Goal: Ask a question

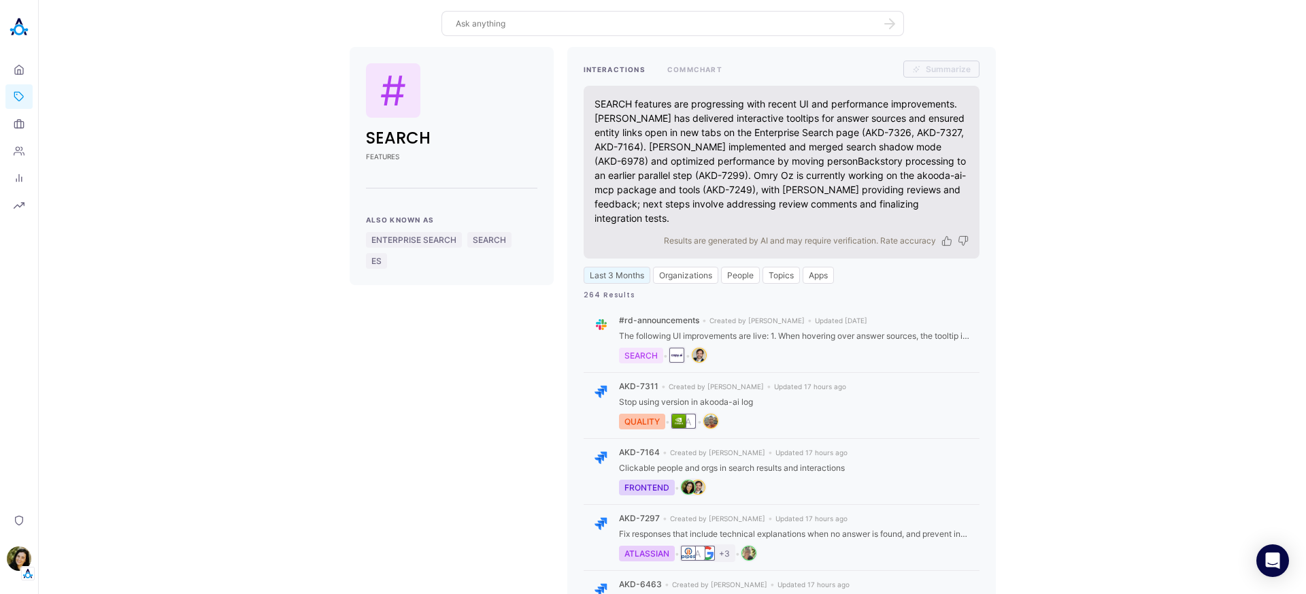
scroll to position [26, 0]
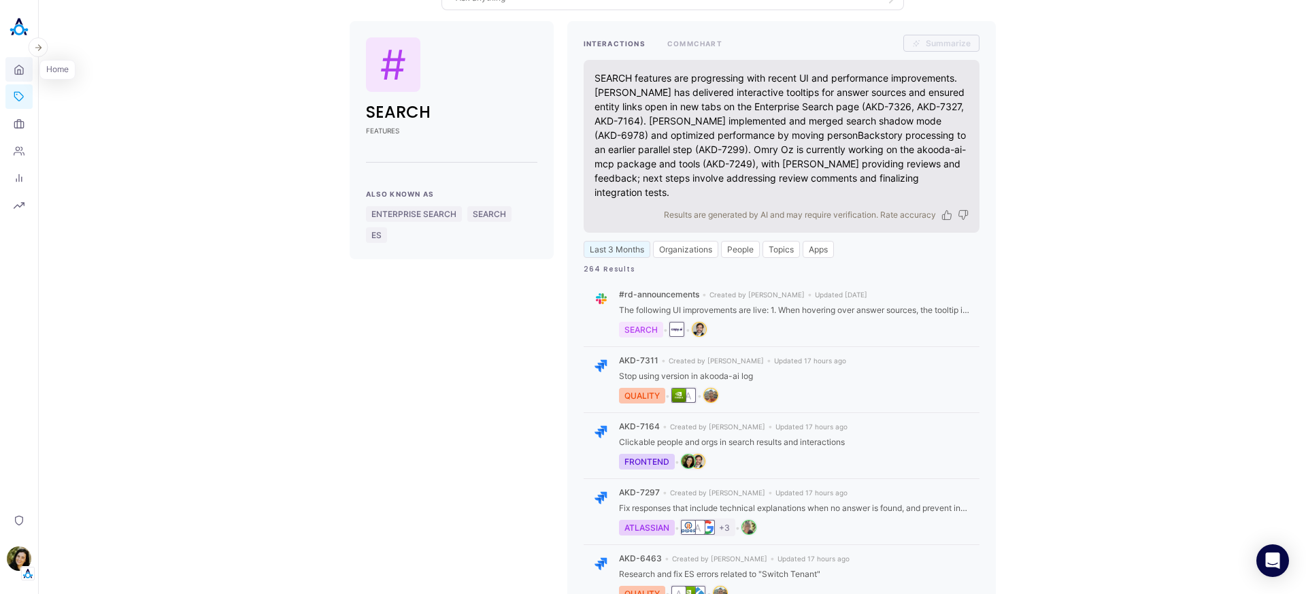
click at [19, 70] on icon at bounding box center [19, 69] width 11 height 13
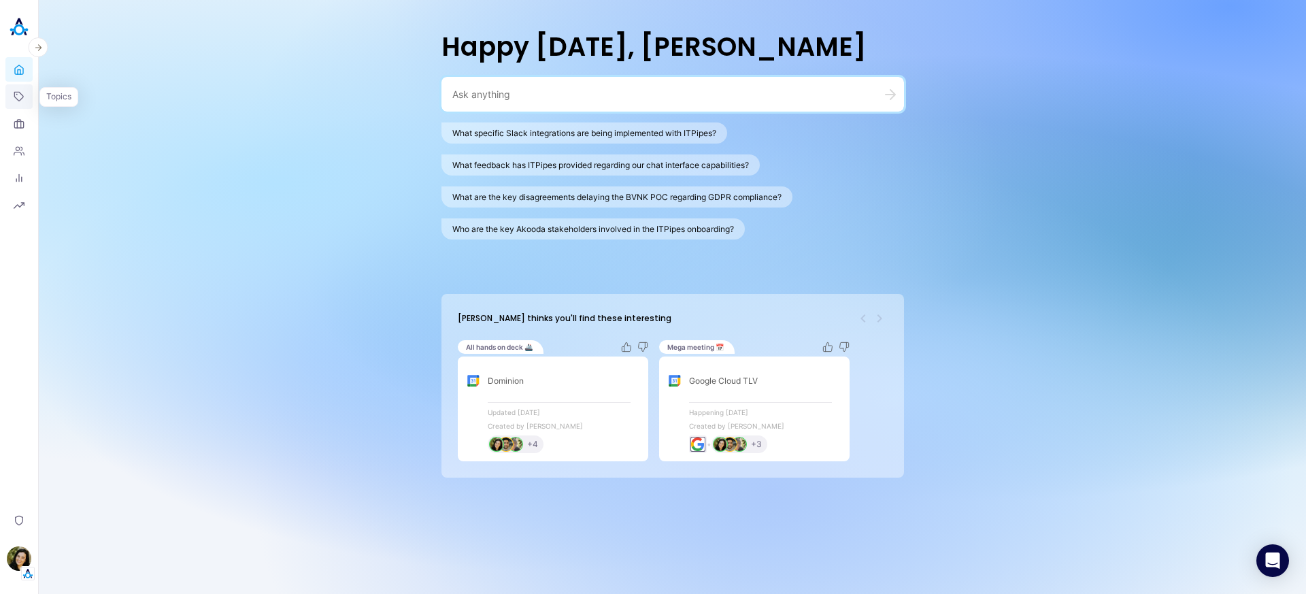
click at [27, 105] on link "Topics" at bounding box center [18, 96] width 27 height 24
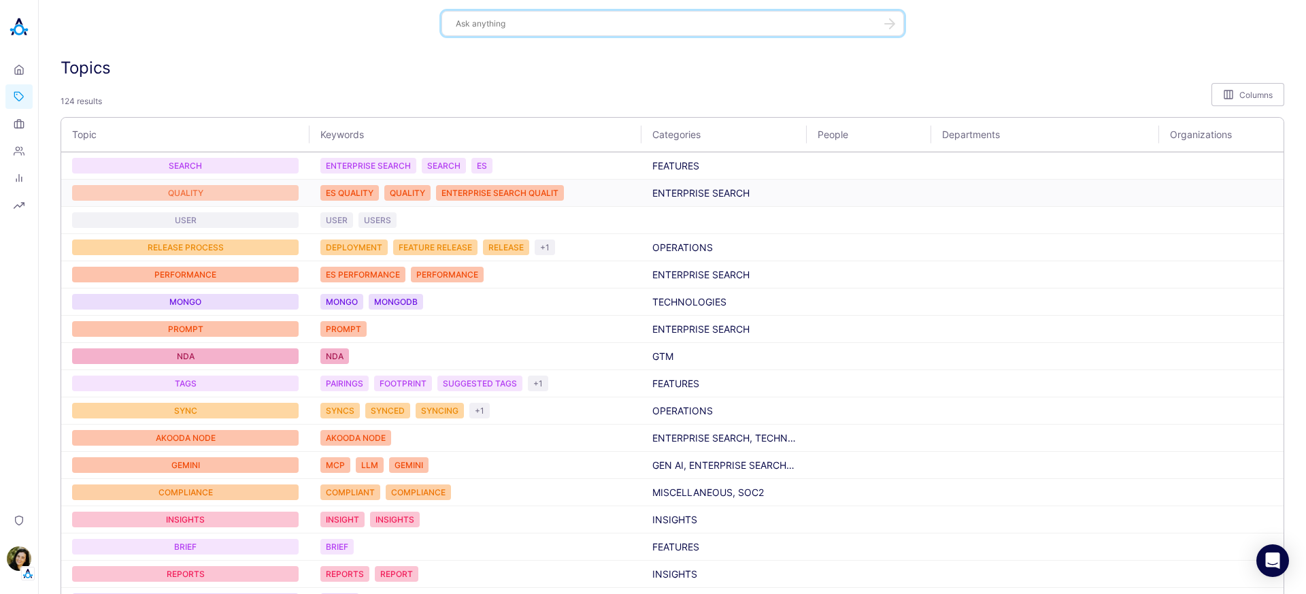
click at [197, 193] on div "QUALITY" at bounding box center [185, 193] width 226 height 16
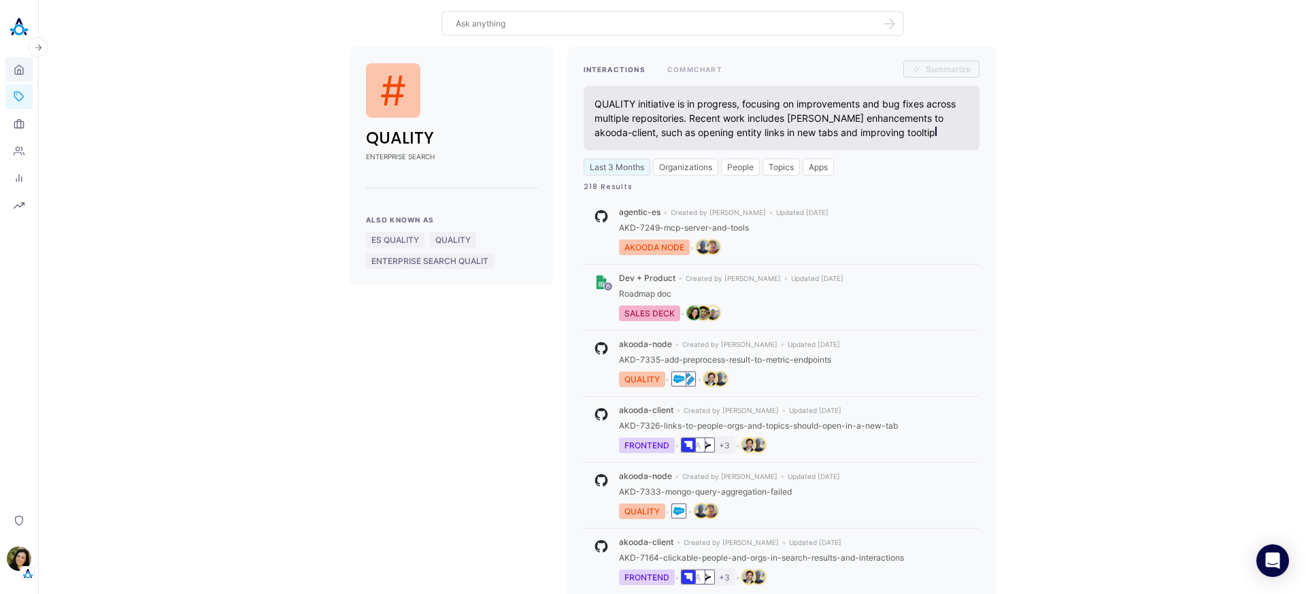
click at [18, 70] on icon at bounding box center [19, 69] width 11 height 13
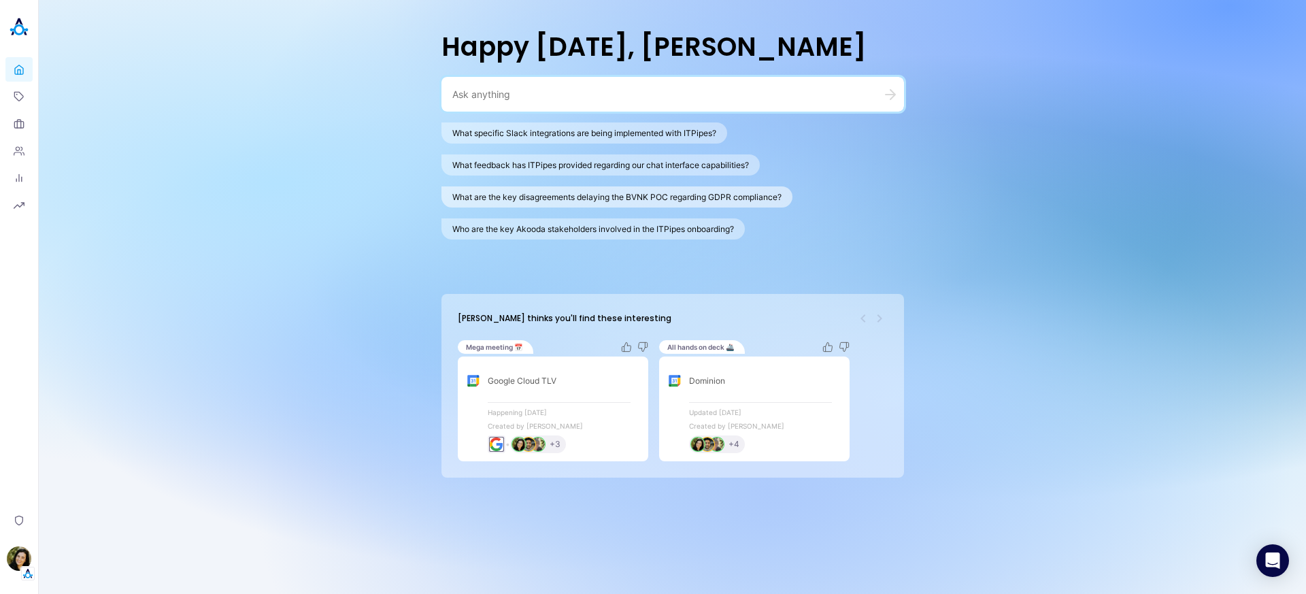
click at [508, 197] on button "What are the key disagreements delaying the BVNK POC regarding GDPR compliance?" at bounding box center [616, 196] width 351 height 21
type textarea "What are the key disagreements delaying the BVNK POC regarding GDPR compliance?"
